Goal: Information Seeking & Learning: Learn about a topic

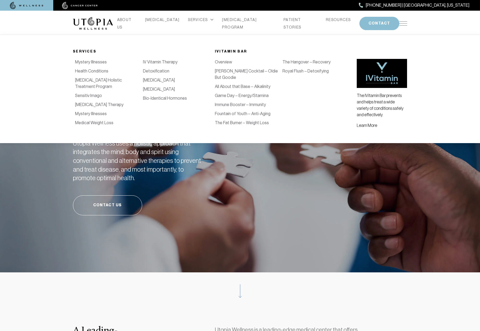
scroll to position [0, 68]
click at [153, 74] on link "Detoxification" at bounding box center [154, 70] width 26 height 5
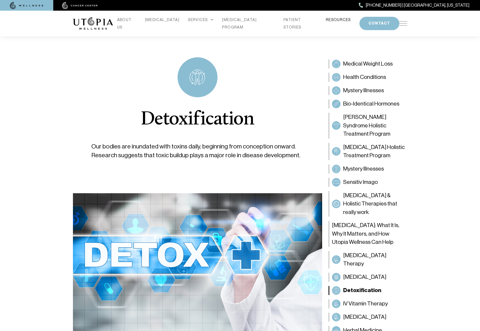
click at [326, 21] on link "RESOURCES" at bounding box center [338, 19] width 25 height 7
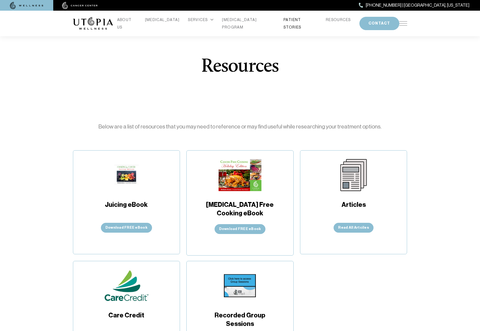
click at [296, 21] on link "PATIENT STORIES" at bounding box center [301, 23] width 34 height 15
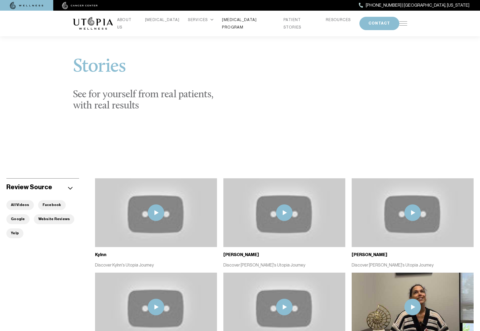
click at [246, 21] on link "[MEDICAL_DATA] PROGRAM" at bounding box center [248, 23] width 53 height 15
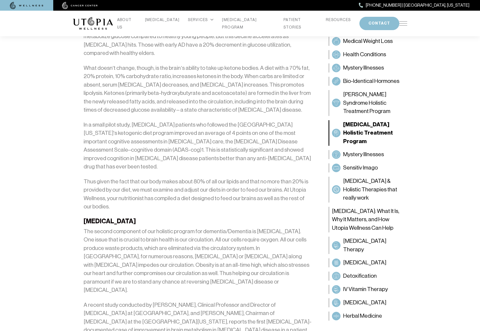
scroll to position [692, 0]
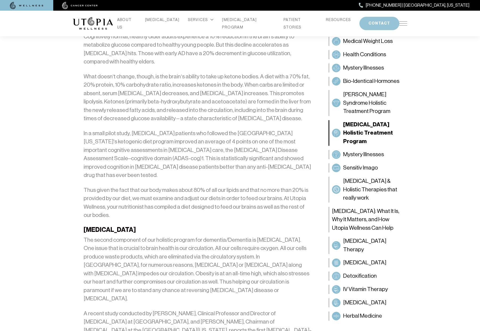
click at [368, 22] on button "CONTACT" at bounding box center [380, 23] width 40 height 13
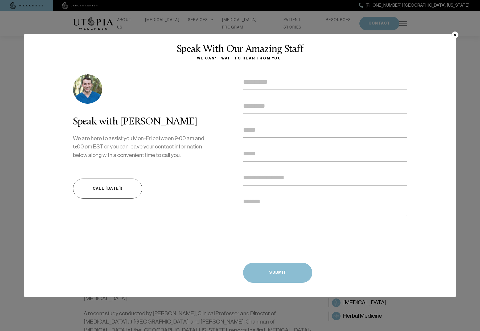
click at [456, 36] on button "×" at bounding box center [455, 34] width 7 height 7
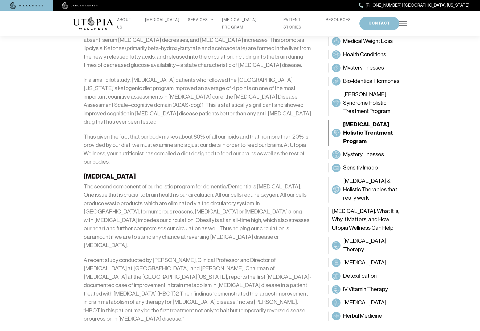
scroll to position [772, 0]
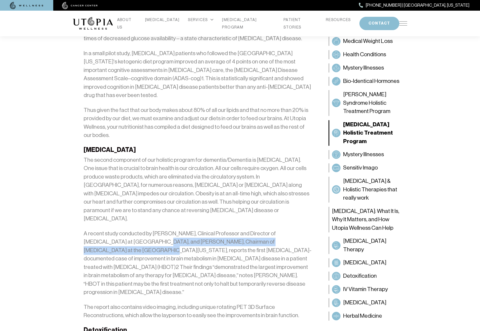
drag, startPoint x: 301, startPoint y: 196, endPoint x: 129, endPoint y: 199, distance: 171.5
click at [129, 229] on p "A recent study conducted by [PERSON_NAME], Clinical Professor and Director of […" at bounding box center [198, 262] width 228 height 67
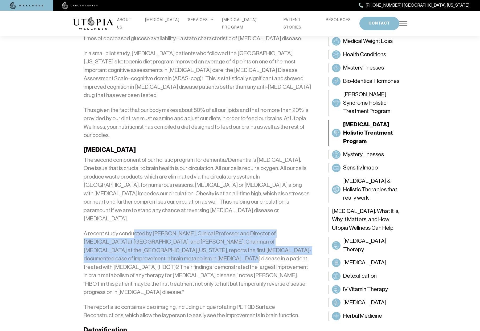
drag, startPoint x: 137, startPoint y: 190, endPoint x: 151, endPoint y: 213, distance: 27.9
click at [150, 229] on p "A recent study conducted by [PERSON_NAME], Clinical Professor and Director of […" at bounding box center [198, 262] width 228 height 67
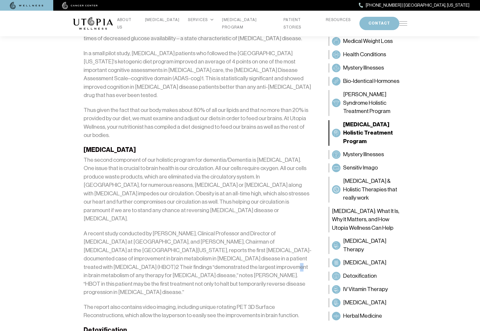
click at [178, 229] on p "A recent study conducted by [PERSON_NAME], Clinical Professor and Director of […" at bounding box center [198, 262] width 228 height 67
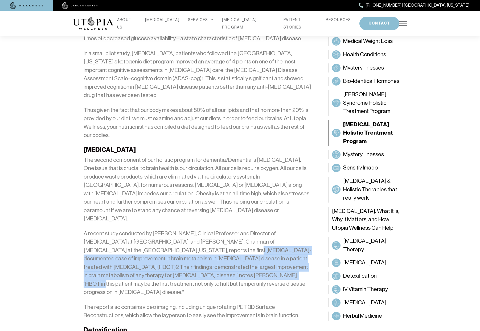
drag, startPoint x: 165, startPoint y: 219, endPoint x: 156, endPoint y: 205, distance: 17.0
click at [157, 229] on p "A recent study conducted by [PERSON_NAME], Clinical Professor and Director of […" at bounding box center [198, 262] width 228 height 67
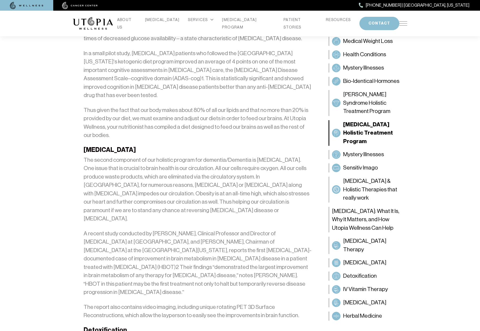
click at [140, 229] on p "A recent study conducted by [PERSON_NAME], Clinical Professor and Director of […" at bounding box center [198, 262] width 228 height 67
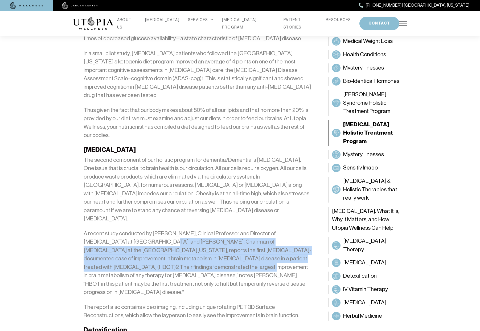
drag, startPoint x: 134, startPoint y: 195, endPoint x: 158, endPoint y: 221, distance: 35.6
click at [155, 229] on p "A recent study conducted by [PERSON_NAME], Clinical Professor and Director of […" at bounding box center [198, 262] width 228 height 67
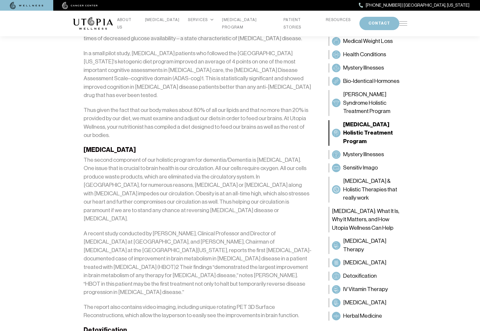
drag, startPoint x: 193, startPoint y: 227, endPoint x: 201, endPoint y: 231, distance: 9.0
click at [195, 229] on p "A recent study conducted by [PERSON_NAME], Clinical Professor and Director of […" at bounding box center [198, 262] width 228 height 67
click at [156, 229] on p "A recent study conducted by [PERSON_NAME], Clinical Professor and Director of […" at bounding box center [198, 262] width 228 height 67
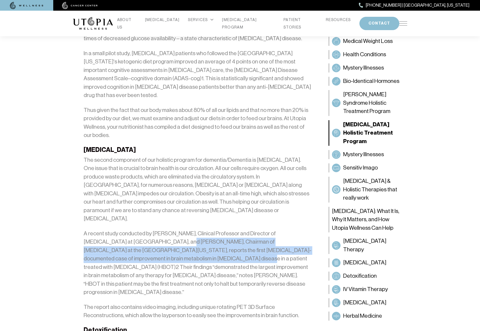
drag, startPoint x: 153, startPoint y: 198, endPoint x: 175, endPoint y: 223, distance: 33.2
click at [172, 229] on p "A recent study conducted by [PERSON_NAME], Clinical Professor and Director of […" at bounding box center [198, 262] width 228 height 67
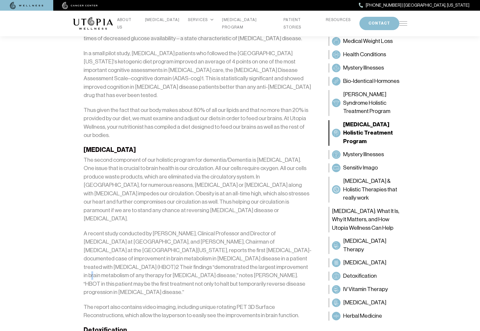
click at [193, 229] on p "A recent study conducted by [PERSON_NAME], Clinical Professor and Director of […" at bounding box center [198, 262] width 228 height 67
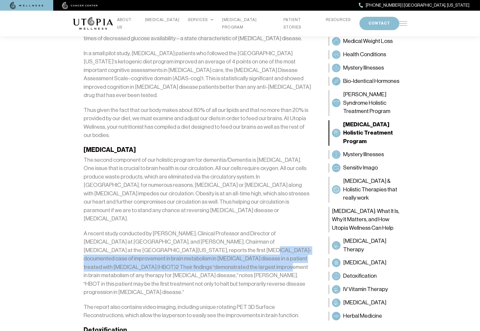
drag, startPoint x: 171, startPoint y: 224, endPoint x: 170, endPoint y: 206, distance: 17.9
click at [170, 229] on p "A recent study conducted by [PERSON_NAME], Clinical Professor and Director of […" at bounding box center [198, 262] width 228 height 67
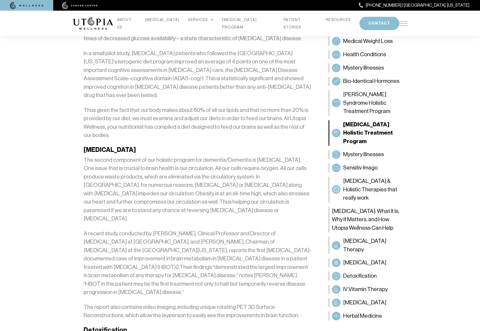
click at [150, 229] on p "A recent study conducted by [PERSON_NAME], Clinical Professor and Director of […" at bounding box center [198, 262] width 228 height 67
